Goal: Task Accomplishment & Management: Manage account settings

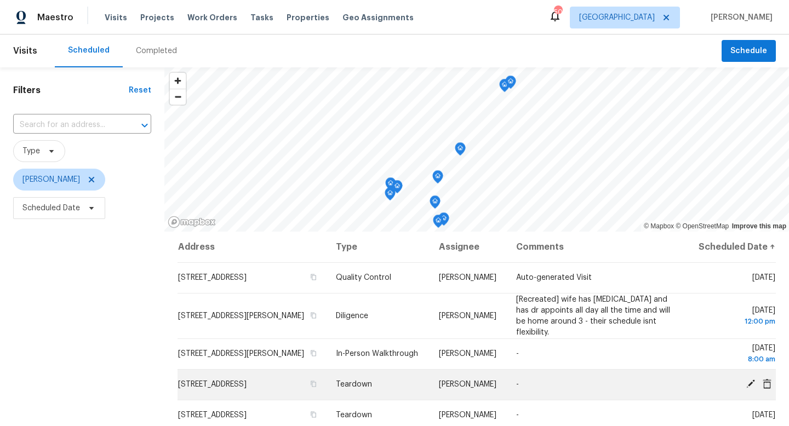
click at [750, 379] on icon at bounding box center [751, 384] width 10 height 10
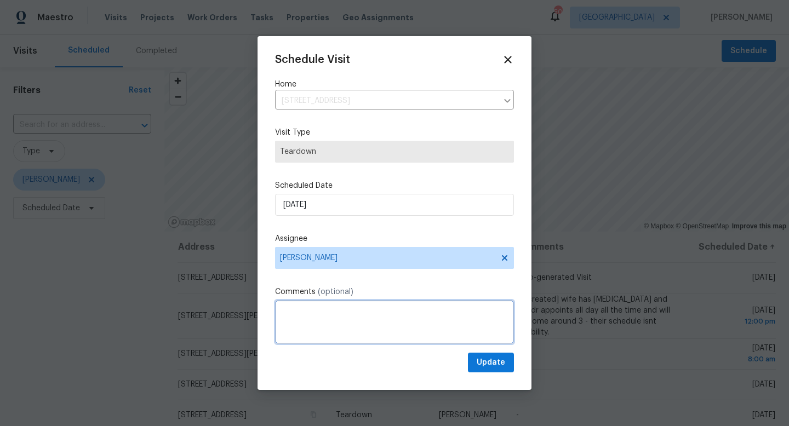
click at [316, 313] on textarea at bounding box center [394, 322] width 239 height 44
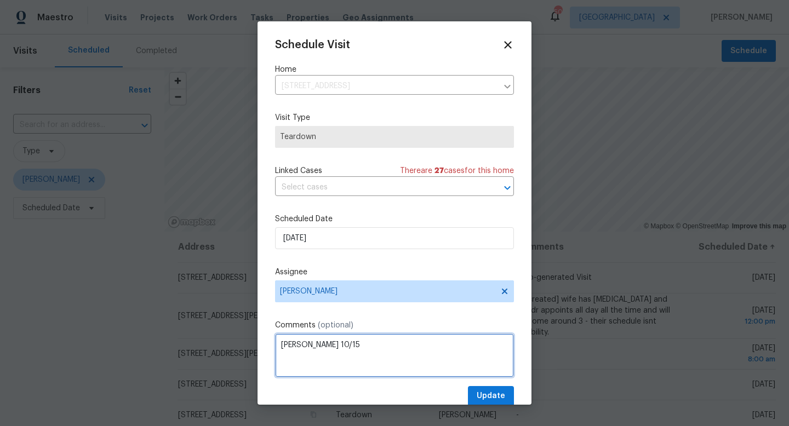
type textarea "[PERSON_NAME] 10/15"
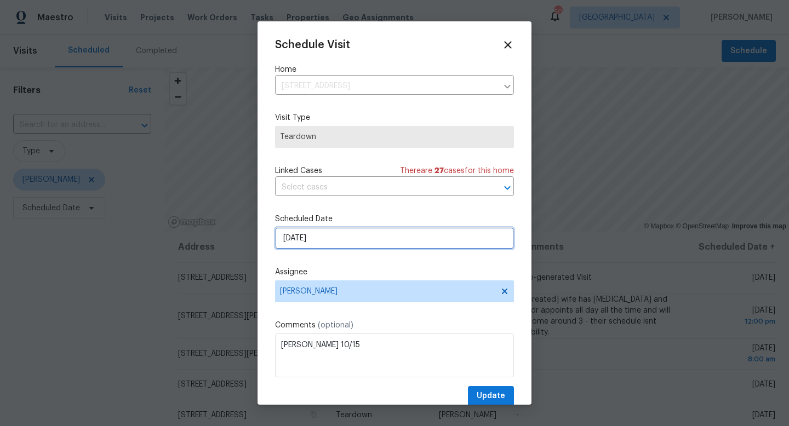
click at [336, 240] on input "[DATE]" at bounding box center [394, 238] width 239 height 22
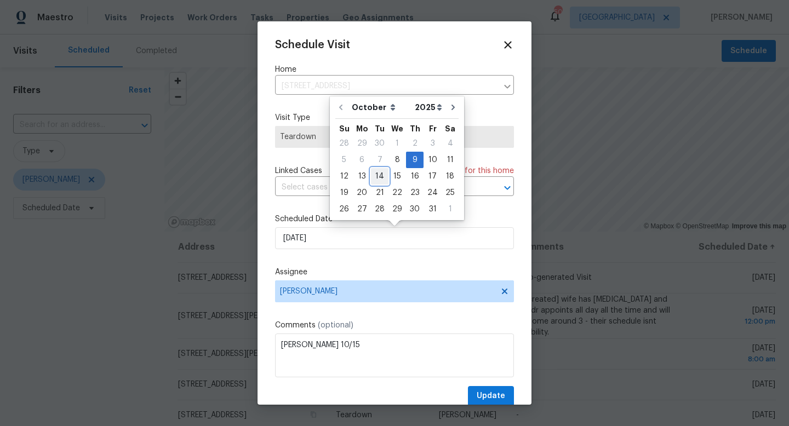
click at [377, 172] on div "14" at bounding box center [380, 176] width 18 height 15
type input "[DATE]"
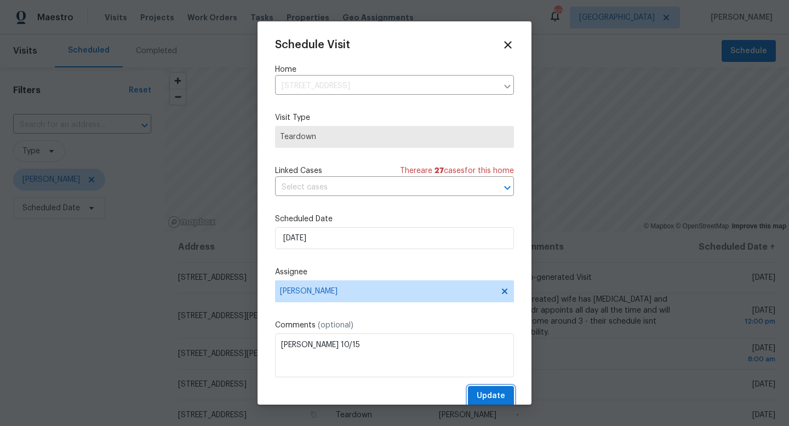
click at [483, 393] on span "Update" at bounding box center [491, 397] width 28 height 14
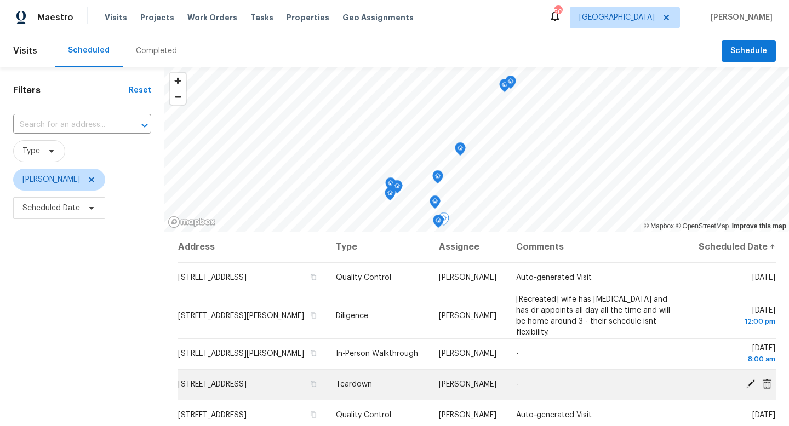
click at [748, 380] on icon at bounding box center [751, 384] width 10 height 10
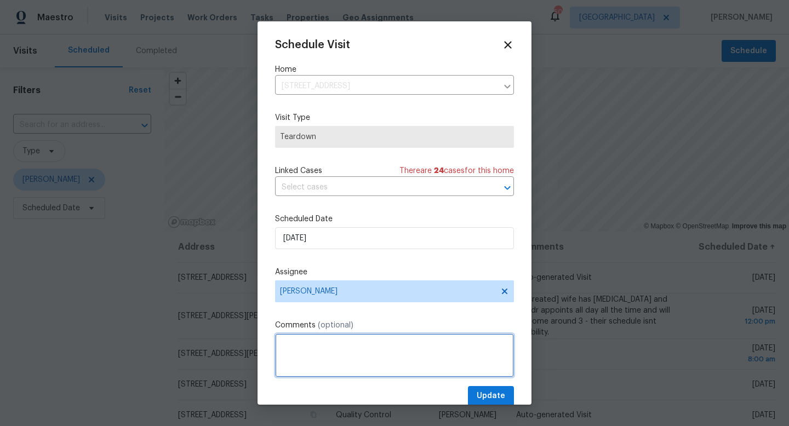
click at [333, 346] on textarea at bounding box center [394, 356] width 239 height 44
type textarea "[PERSON_NAME] 10/16"
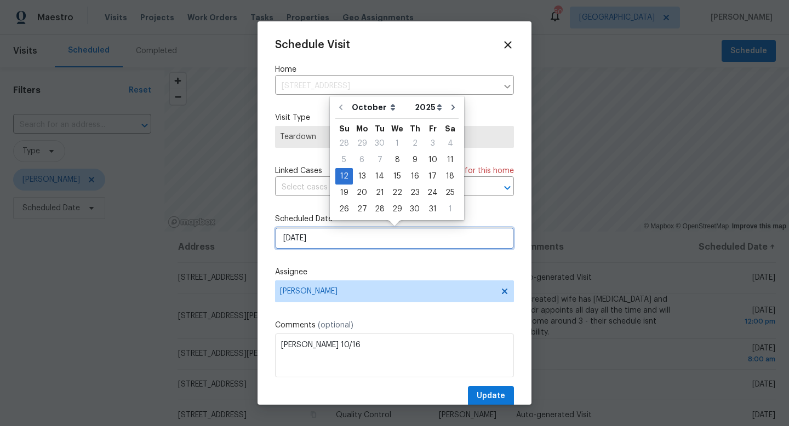
click at [336, 236] on input "[DATE]" at bounding box center [394, 238] width 239 height 22
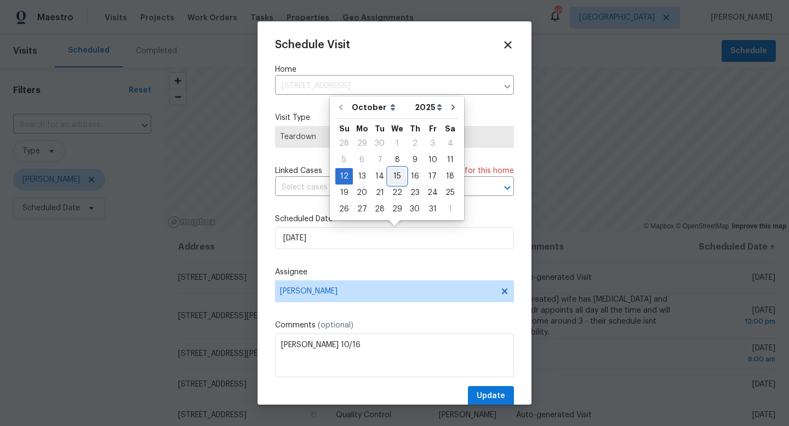
click at [396, 177] on div "15" at bounding box center [398, 176] width 18 height 15
type input "[DATE]"
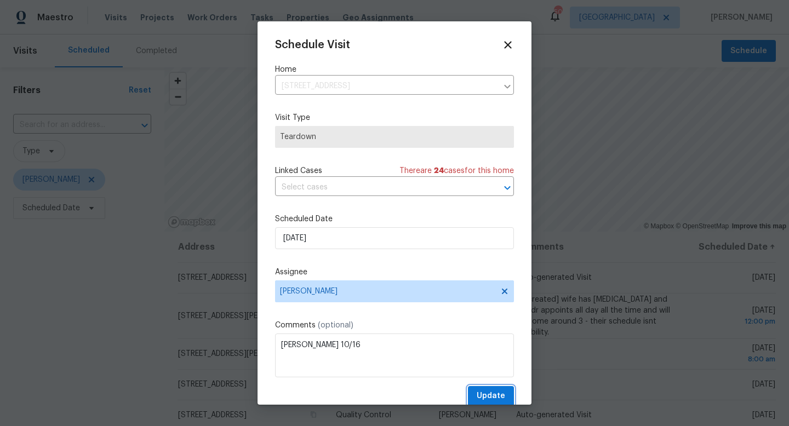
click at [494, 393] on span "Update" at bounding box center [491, 397] width 28 height 14
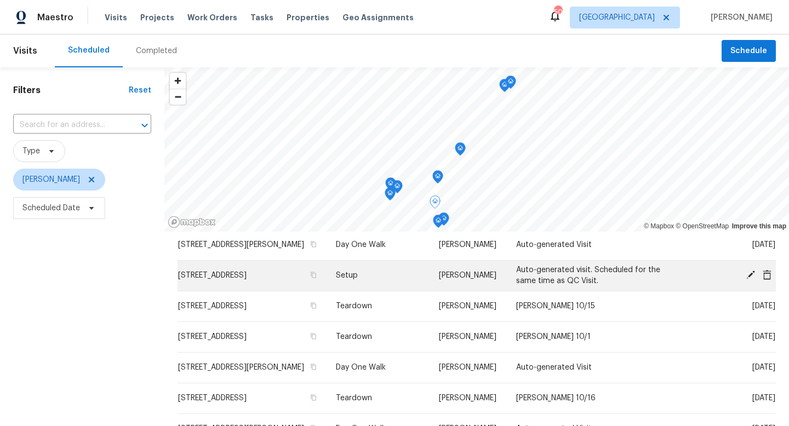
scroll to position [203, 0]
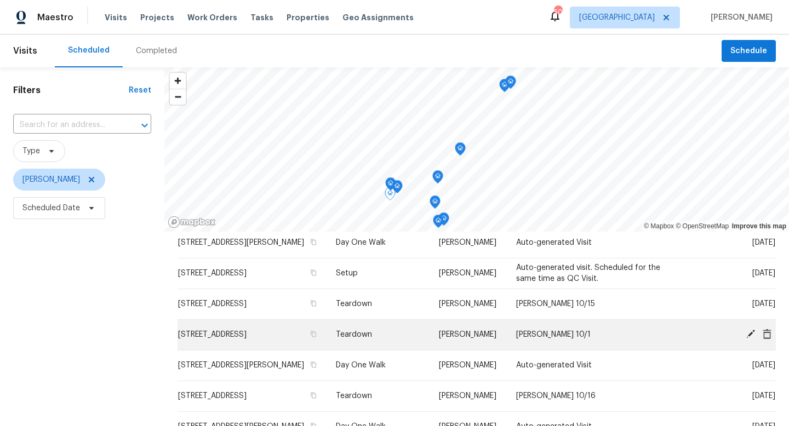
click at [749, 330] on icon at bounding box center [751, 334] width 10 height 10
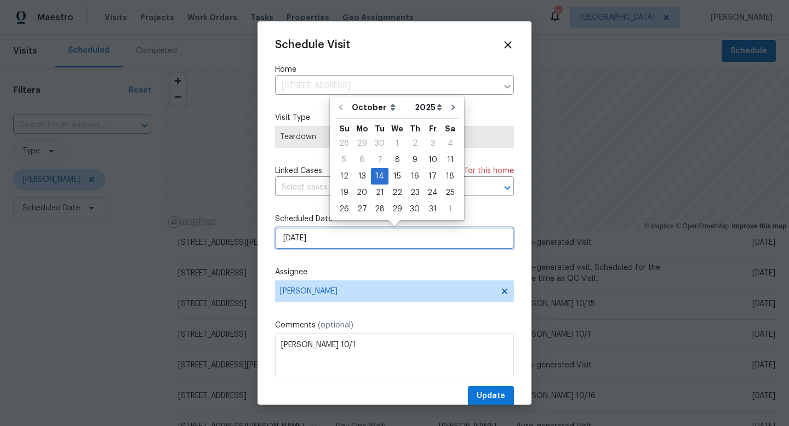
click at [343, 240] on input "[DATE]" at bounding box center [394, 238] width 239 height 22
click at [430, 169] on div "17" at bounding box center [433, 176] width 18 height 15
type input "[DATE]"
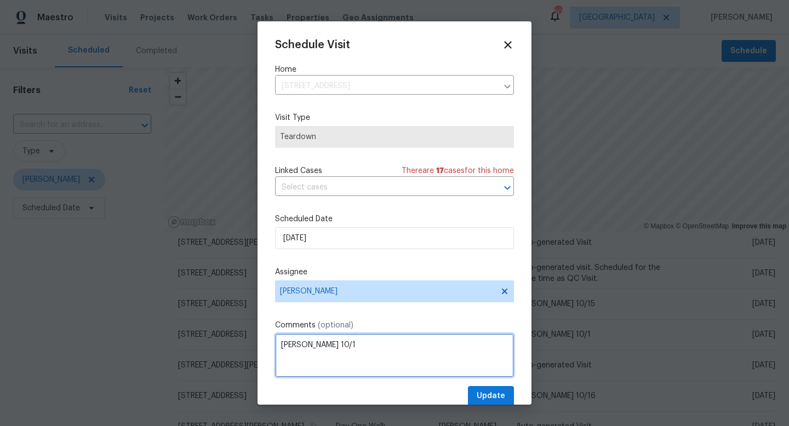
click at [316, 346] on textarea "[PERSON_NAME] 10/1" at bounding box center [394, 356] width 239 height 44
type textarea "[PERSON_NAME] 10/20"
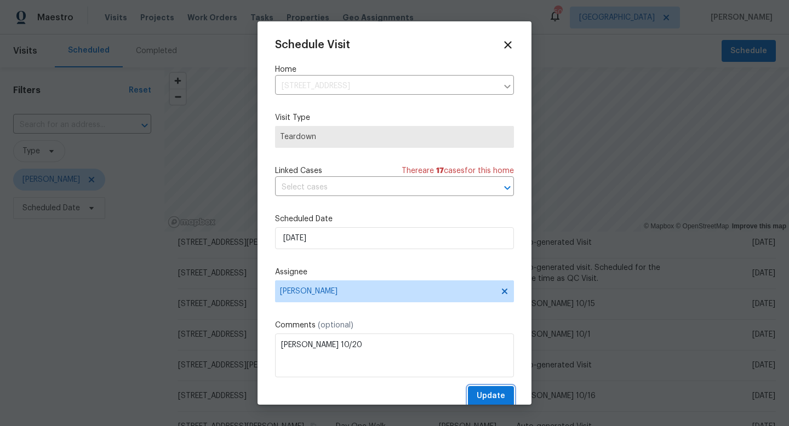
click at [482, 393] on span "Update" at bounding box center [491, 397] width 28 height 14
